Goal: Task Accomplishment & Management: Manage account settings

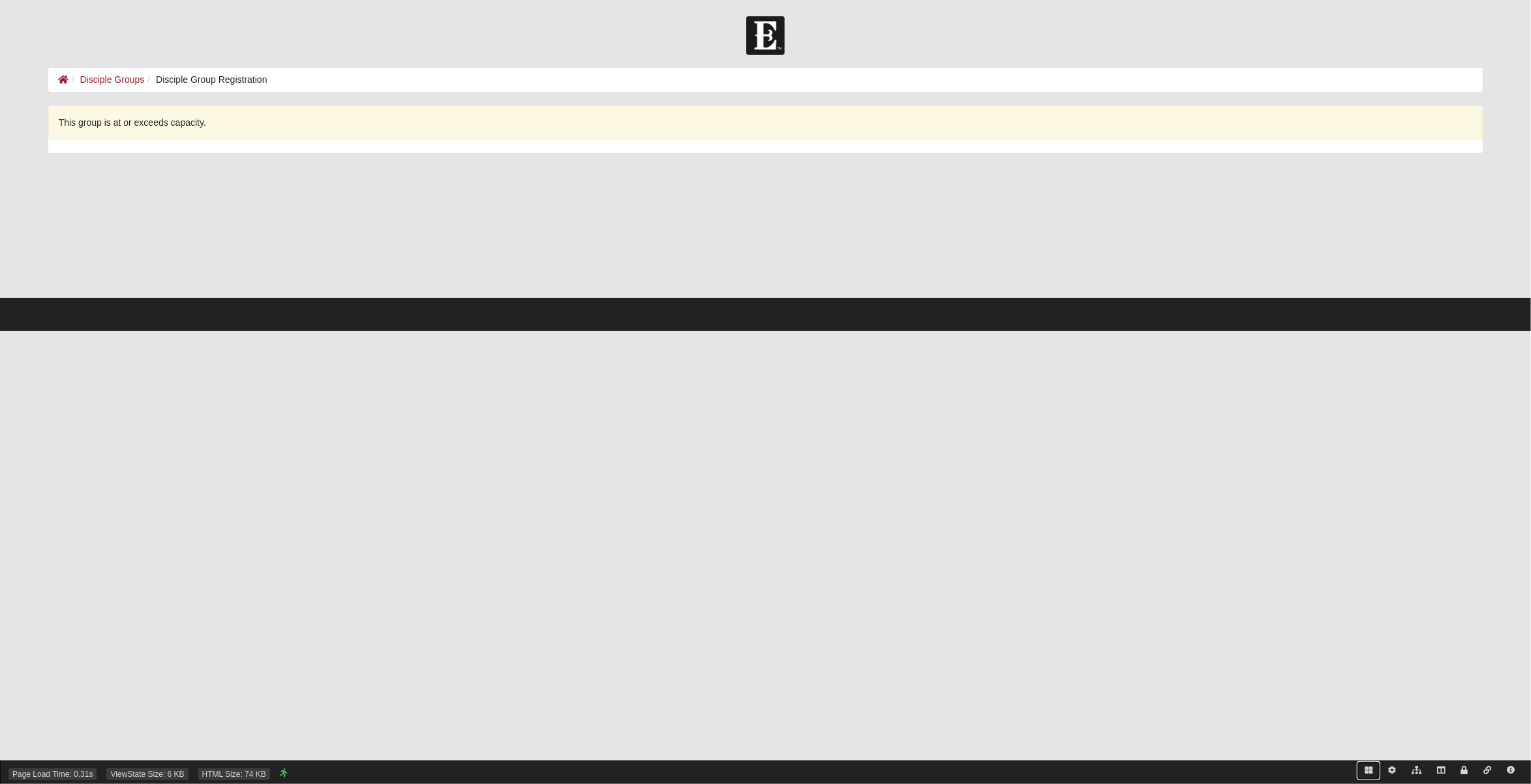
click at [1369, 769] on icon at bounding box center [1368, 770] width 8 height 8
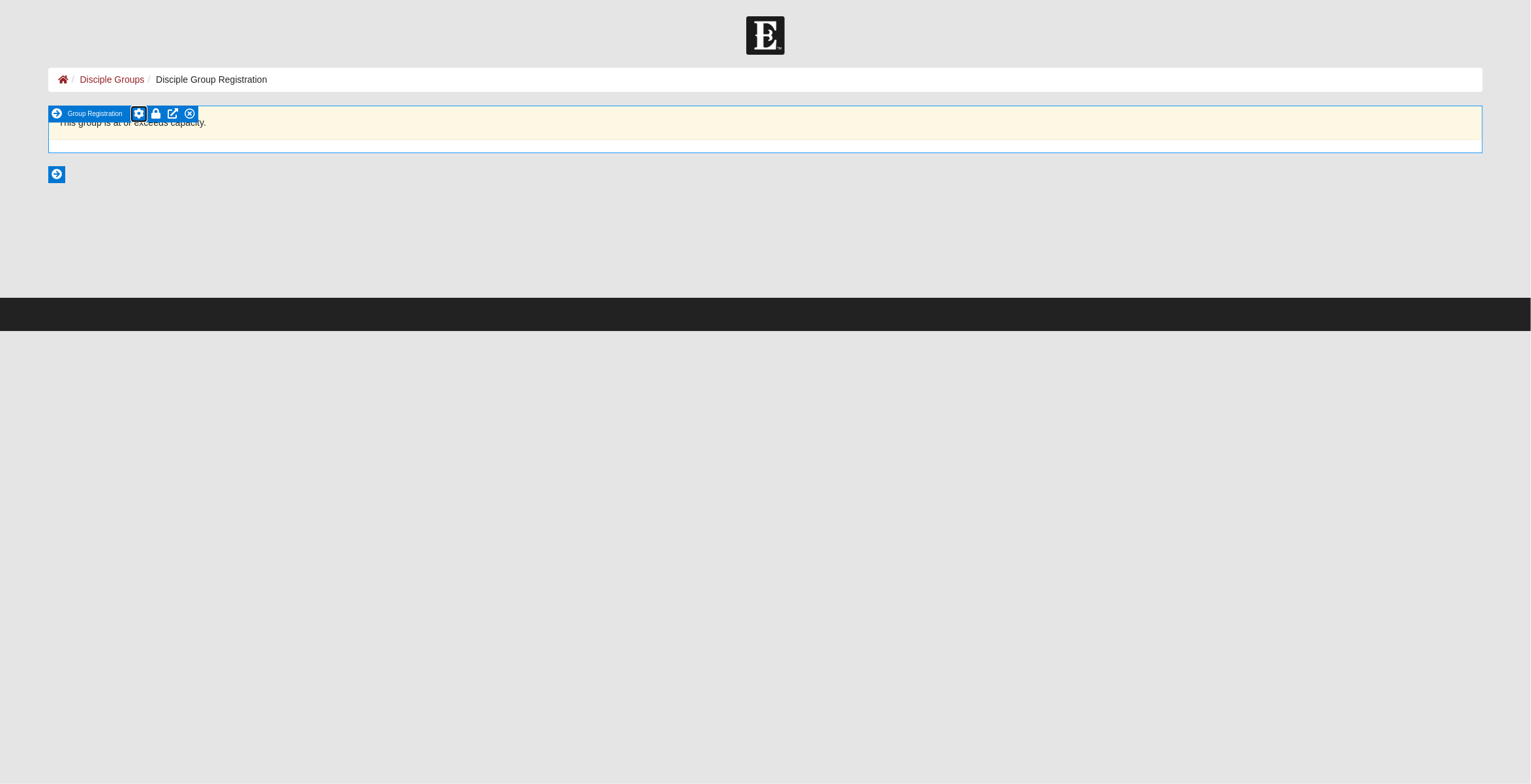
click at [137, 113] on icon at bounding box center [138, 113] width 11 height 11
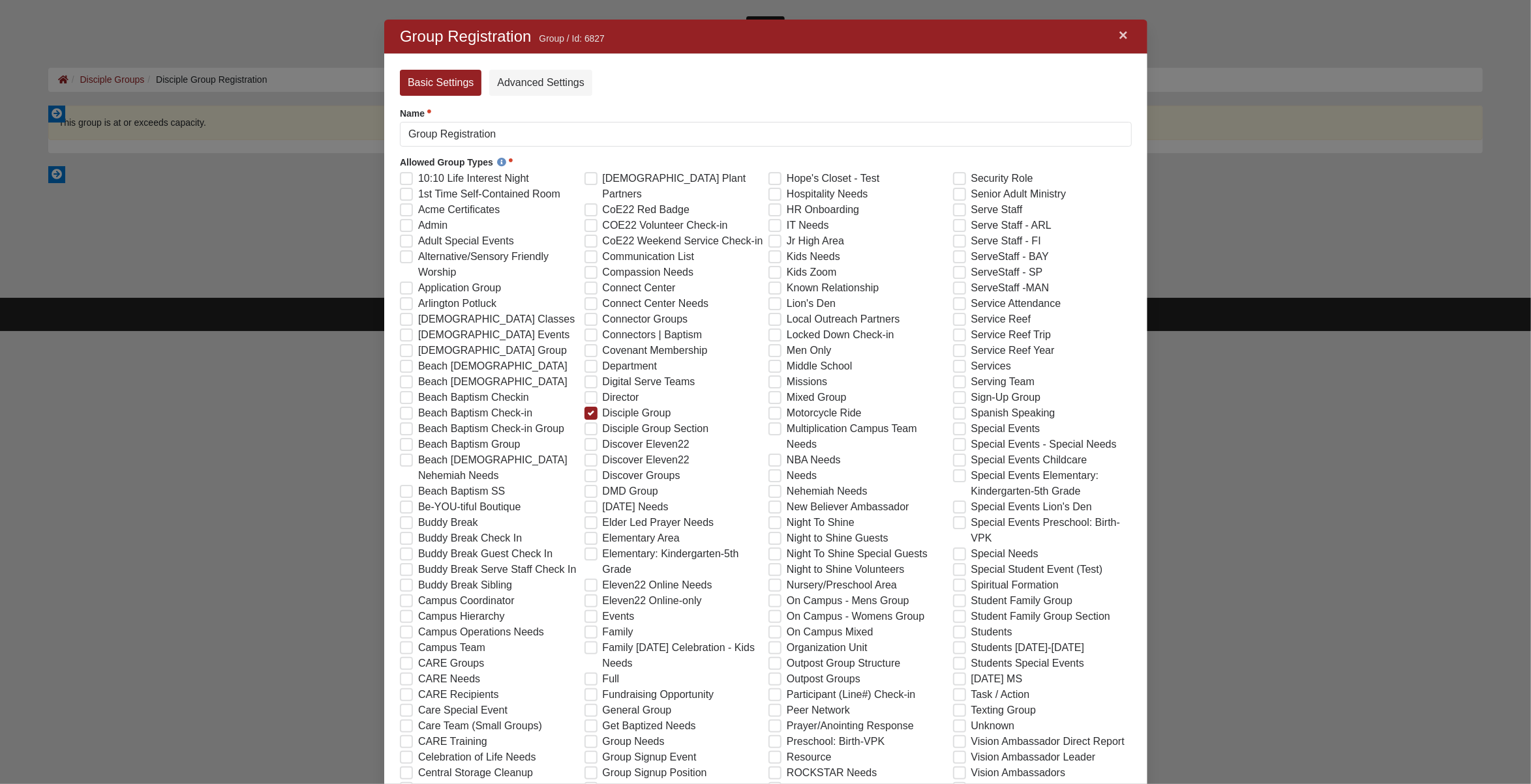
click at [1120, 34] on link "×" at bounding box center [1122, 35] width 17 height 23
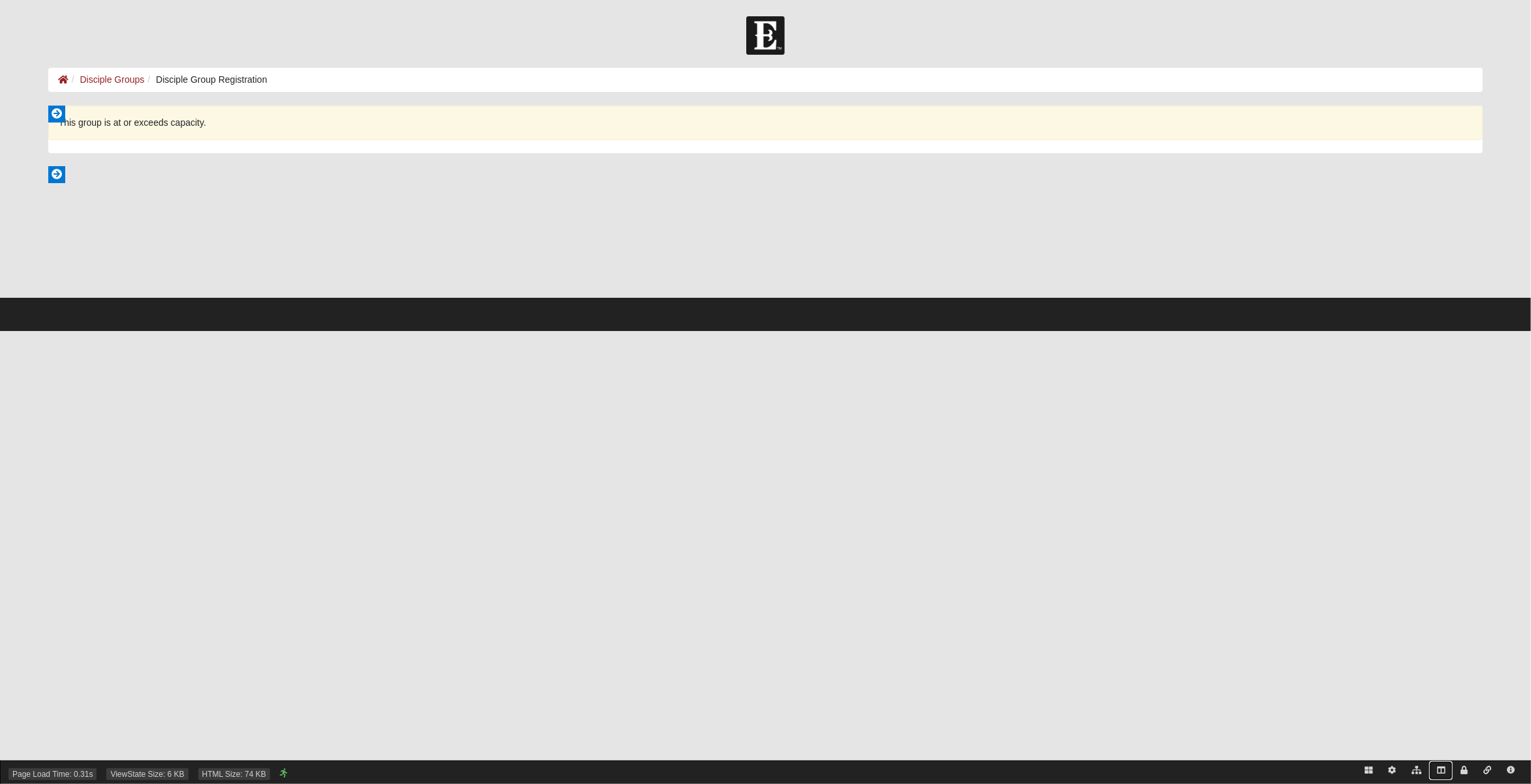
click at [1441, 769] on icon at bounding box center [1441, 770] width 8 height 8
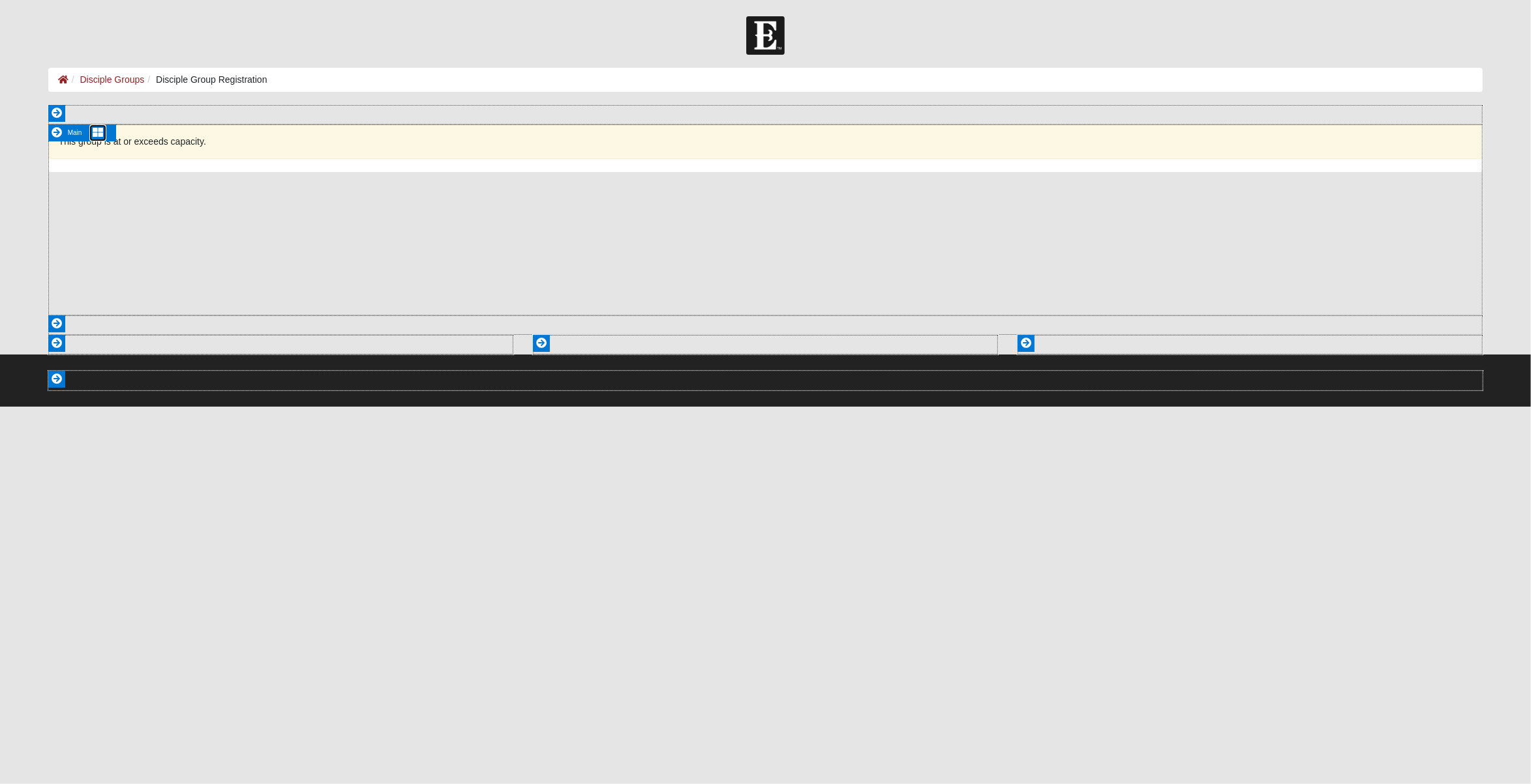
click at [98, 131] on icon at bounding box center [98, 132] width 11 height 11
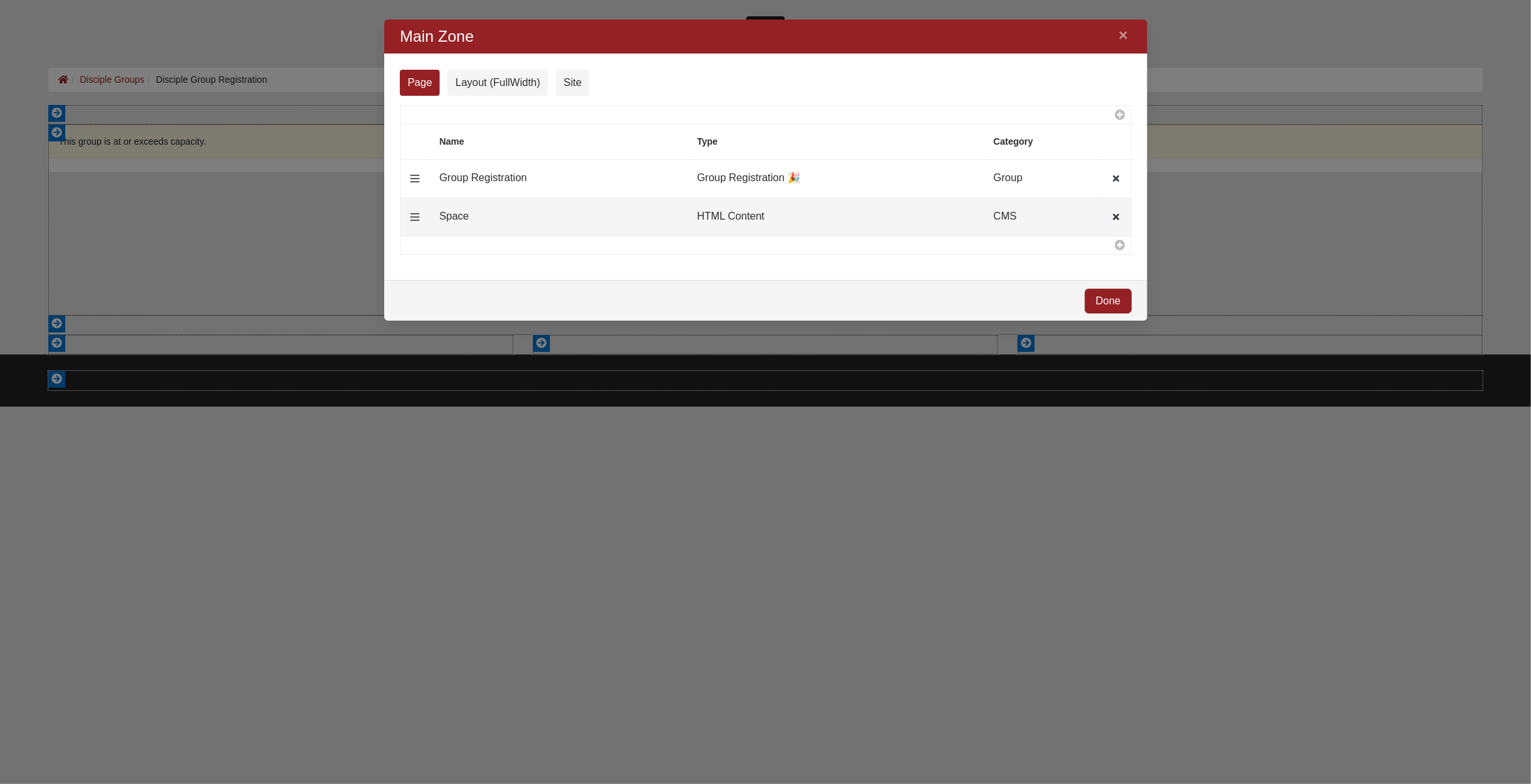
scroll to position [281, 743]
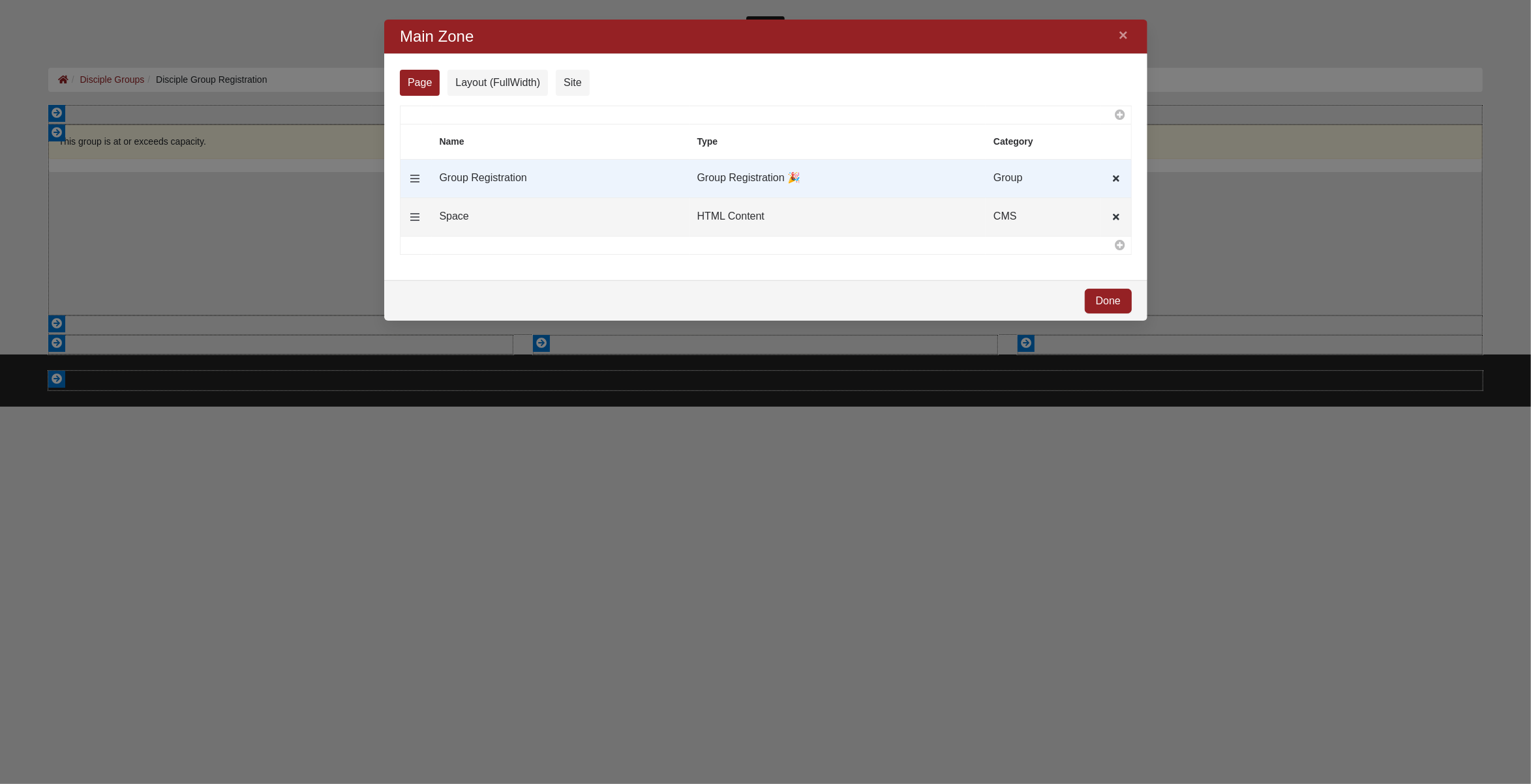
click at [742, 181] on td "Group Registration 🎉" at bounding box center [837, 179] width 296 height 39
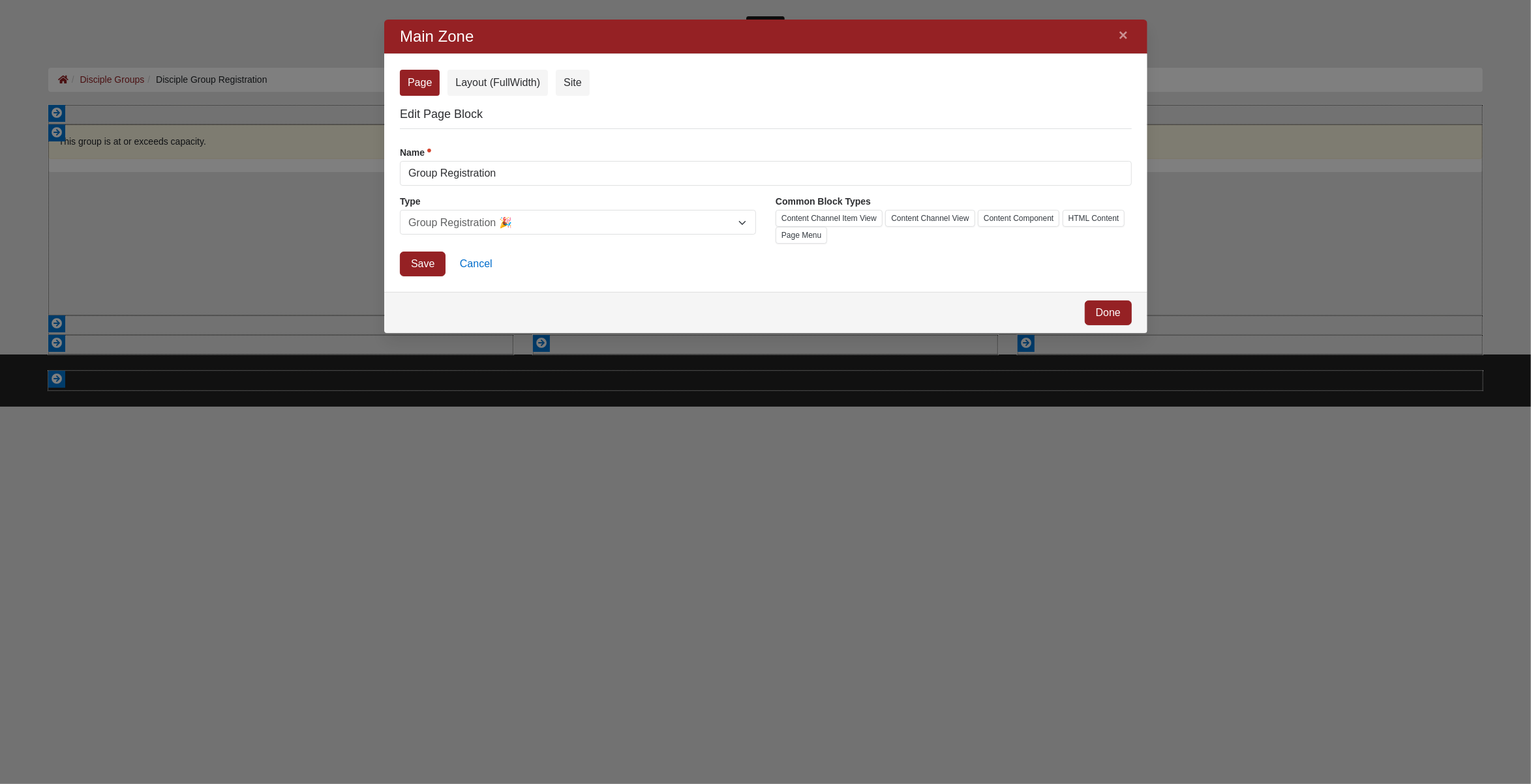
scroll to position [294, 743]
